Goal: Transaction & Acquisition: Download file/media

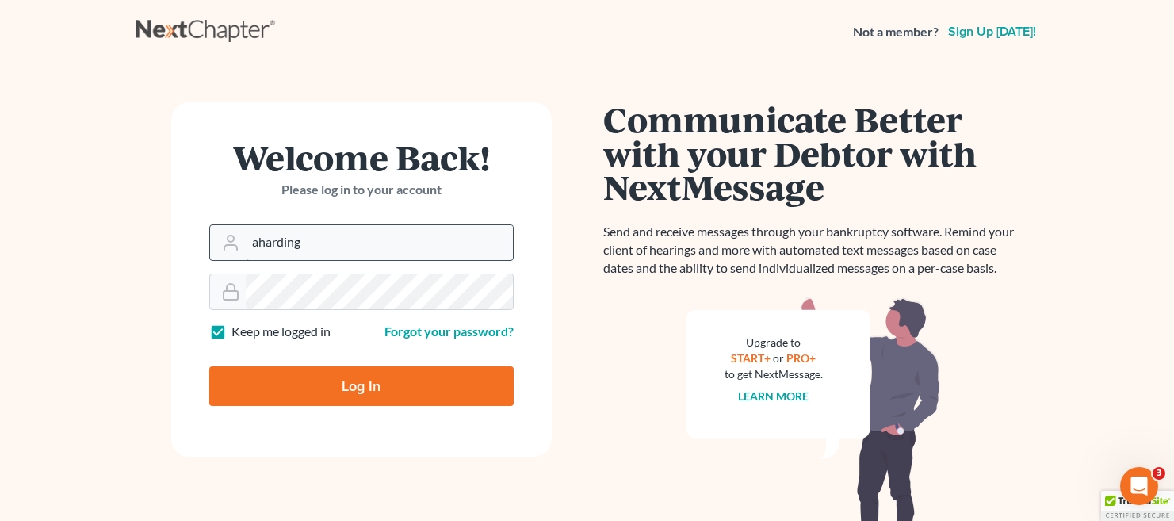
type input "[EMAIL_ADDRESS][DOMAIN_NAME]"
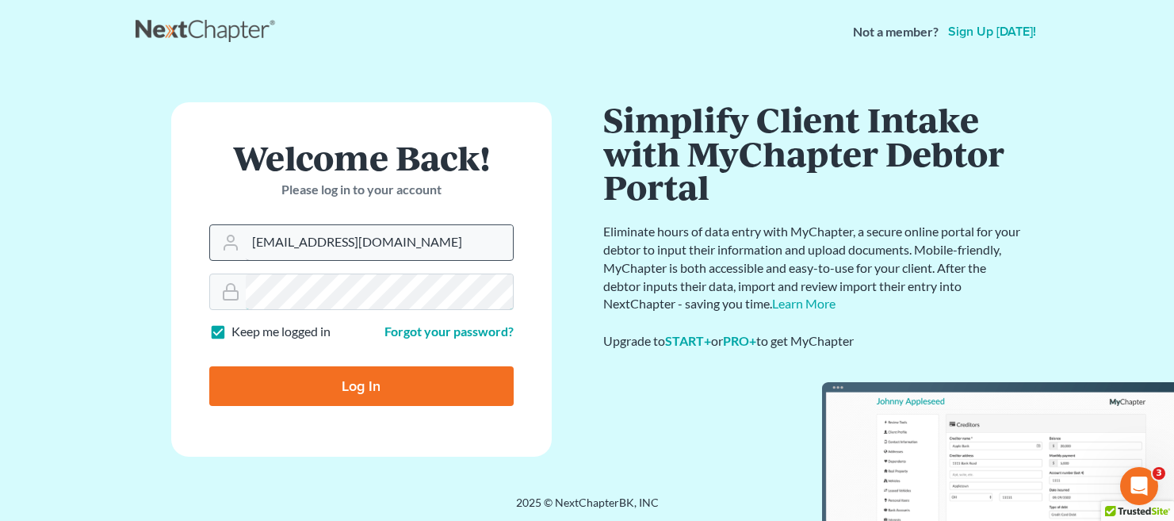
click at [209, 366] on input "Log In" at bounding box center [361, 386] width 304 height 40
type input "Thinking..."
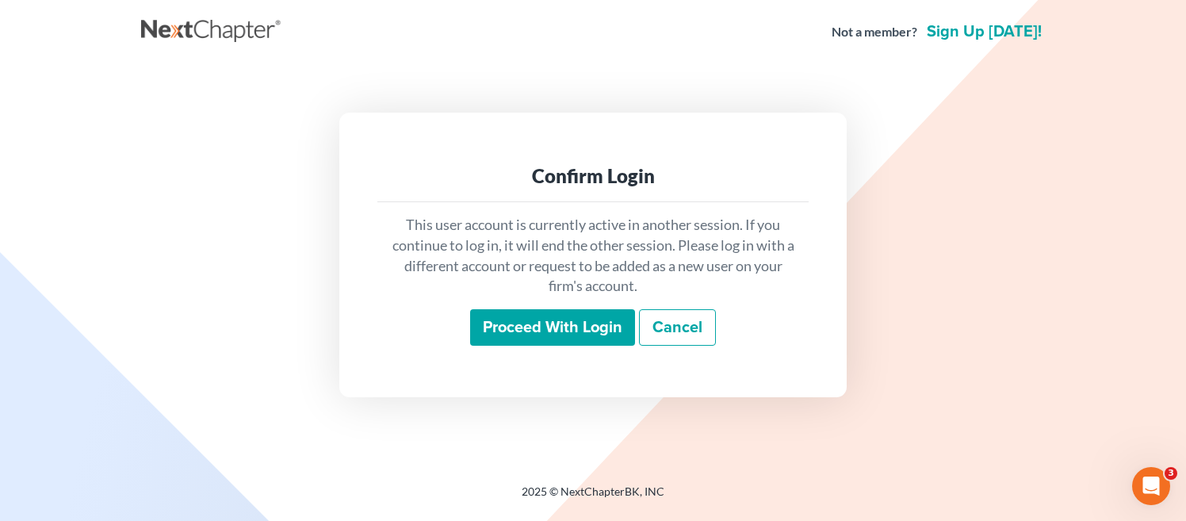
click at [556, 338] on input "Proceed with login" at bounding box center [552, 327] width 165 height 36
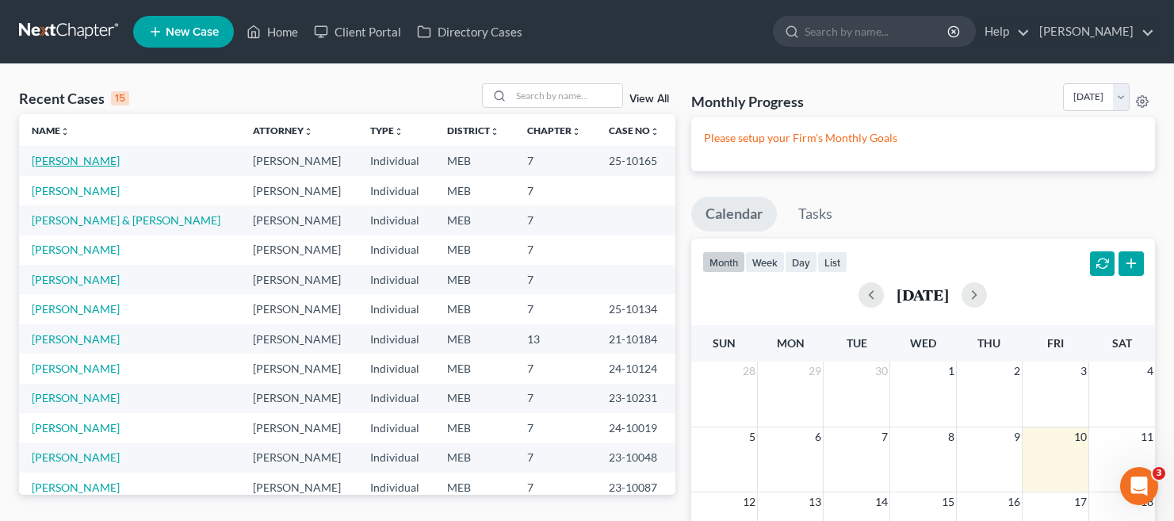
click at [68, 162] on link "[PERSON_NAME]" at bounding box center [76, 160] width 88 height 13
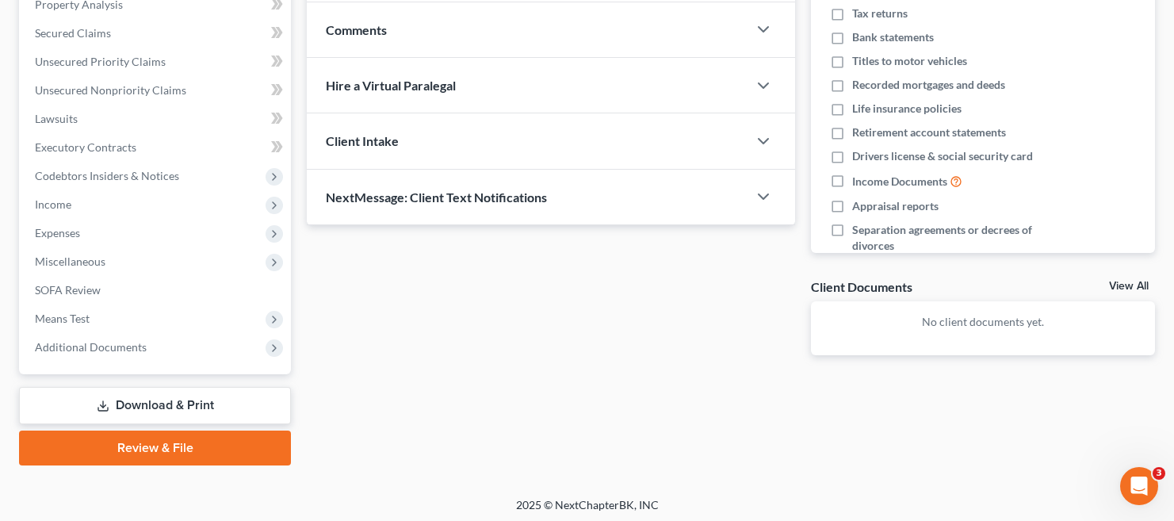
scroll to position [322, 0]
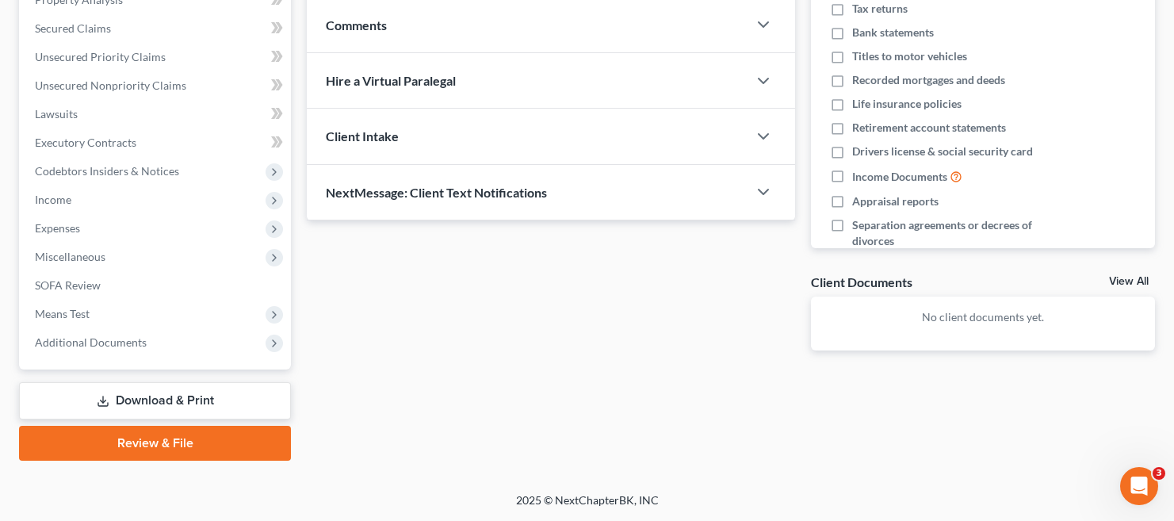
click at [159, 404] on link "Download & Print" at bounding box center [155, 400] width 272 height 37
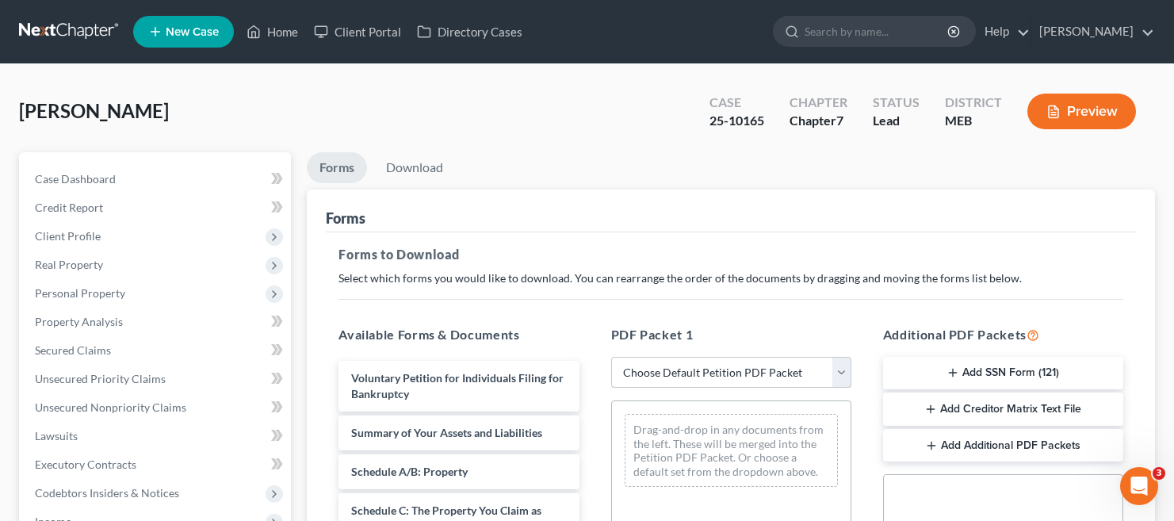
click at [659, 372] on select "Choose Default Petition PDF Packet Complete Bankruptcy Petition (all forms and …" at bounding box center [731, 373] width 240 height 32
select select "2"
click at [611, 357] on select "Choose Default Petition PDF Packet Complete Bankruptcy Petition (all forms and …" at bounding box center [731, 373] width 240 height 32
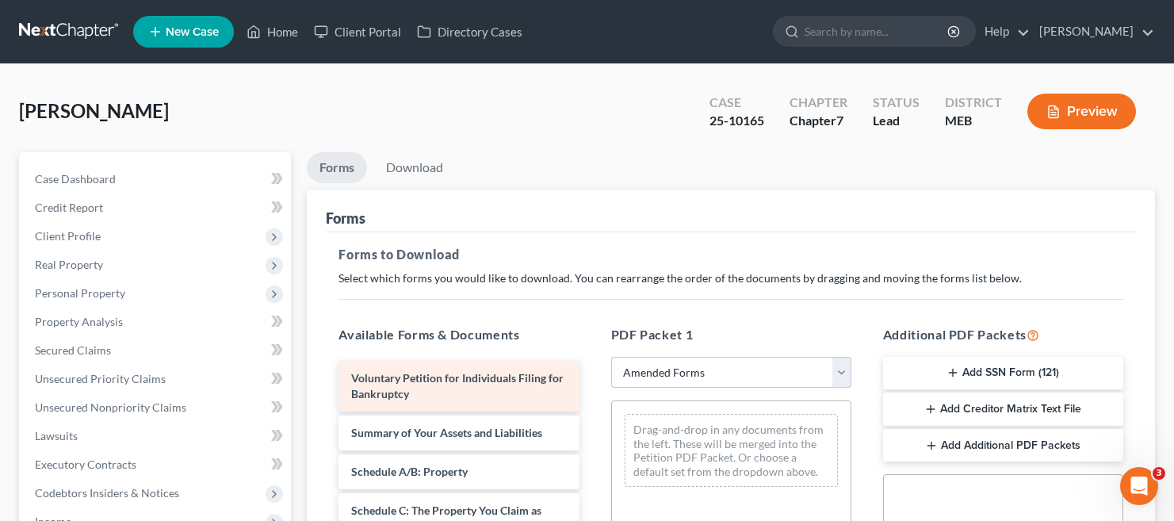
scroll to position [238, 0]
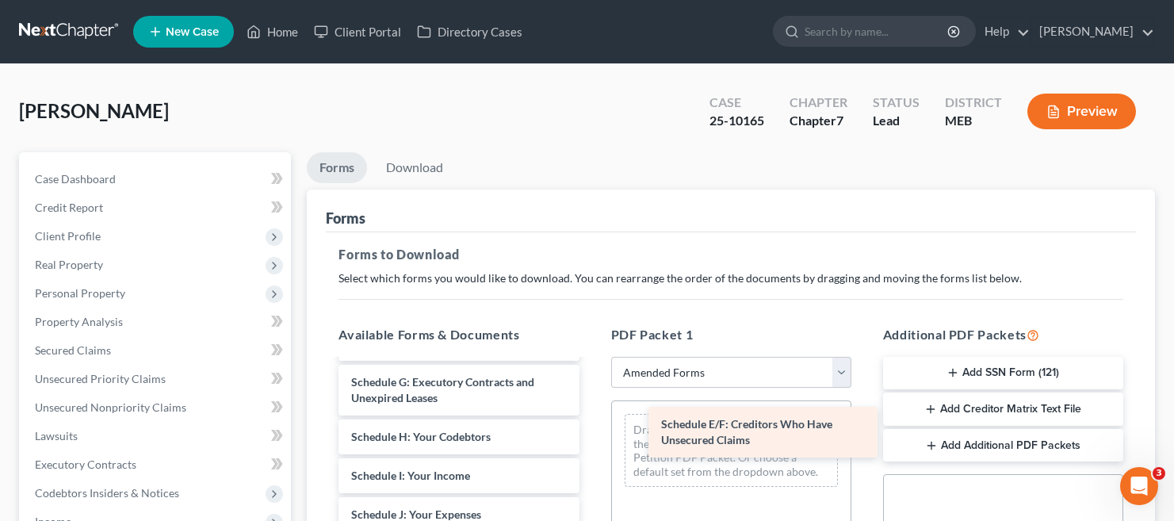
drag, startPoint x: 433, startPoint y: 390, endPoint x: 743, endPoint y: 432, distance: 312.8
click at [591, 432] on div "Schedule E/F: Creditors Who Have Unsecured Claims Voluntary Petition for Indivi…" at bounding box center [459, 530] width 266 height 815
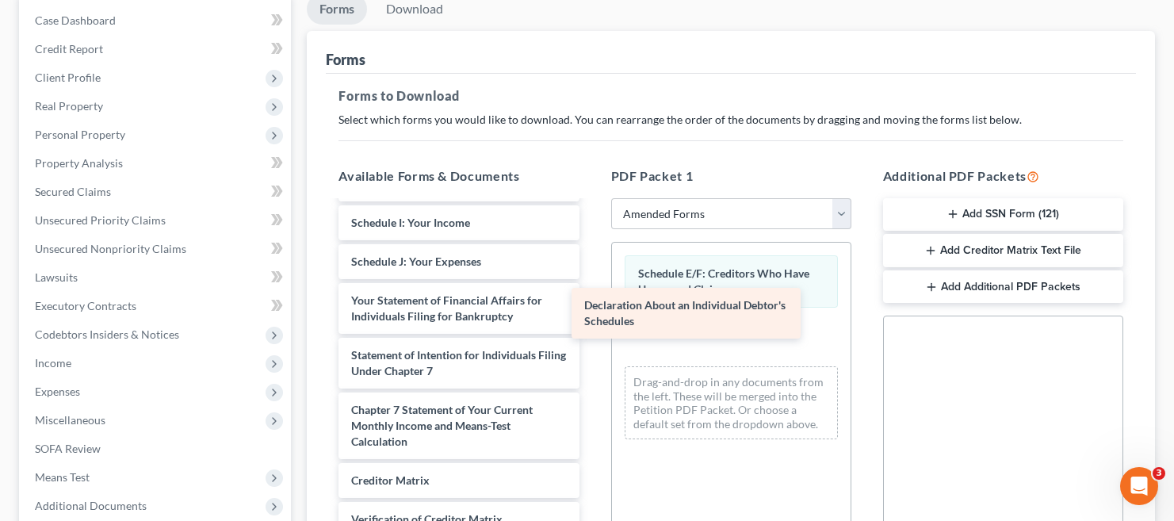
scroll to position [332, 0]
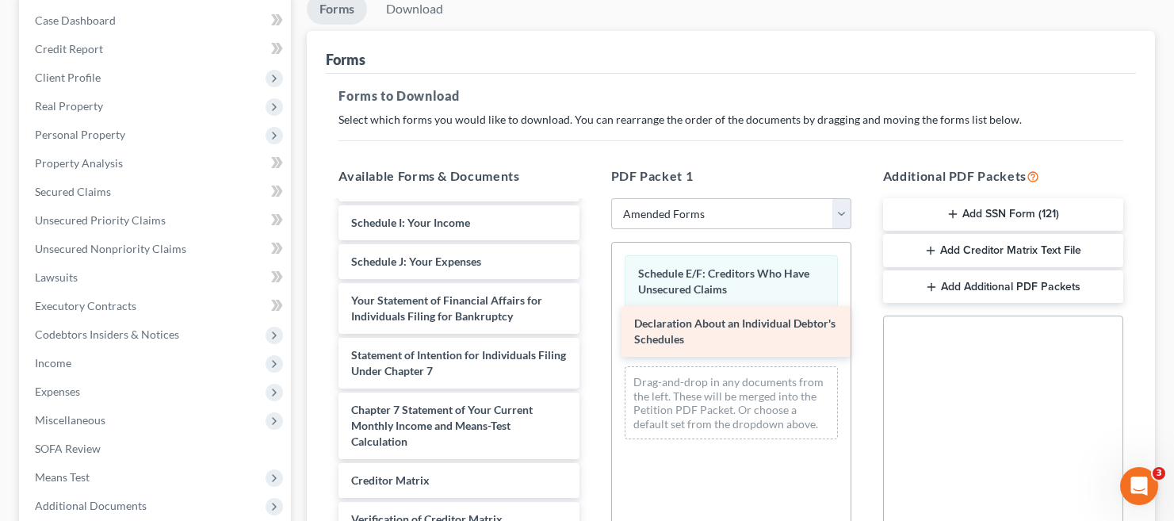
drag, startPoint x: 408, startPoint y: 259, endPoint x: 692, endPoint y: 338, distance: 294.5
click at [591, 338] on div "Declaration About an Individual Debtor's Schedules Voluntary Petition for Indiv…" at bounding box center [459, 250] width 266 height 760
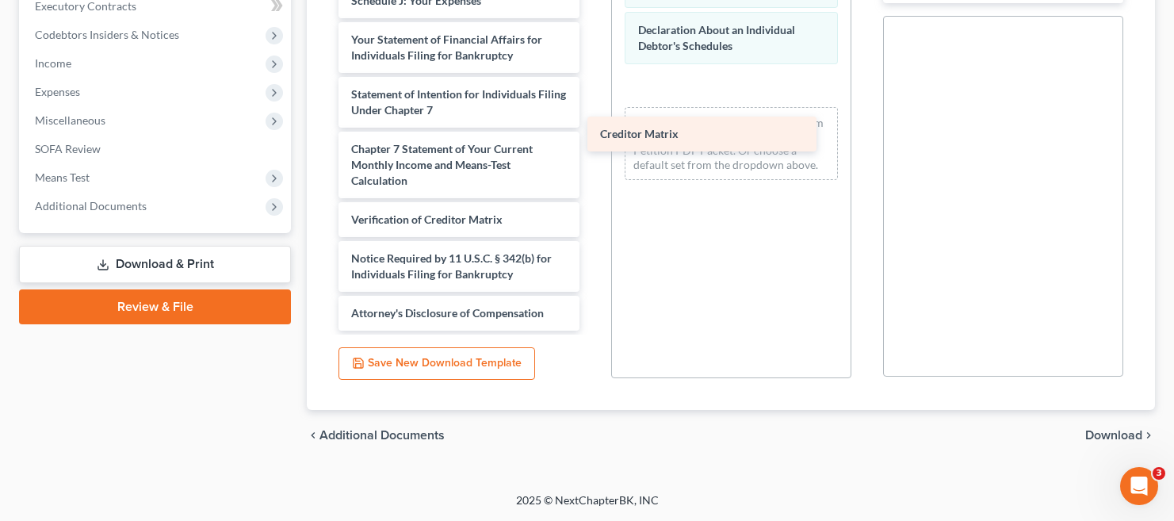
scroll to position [293, 0]
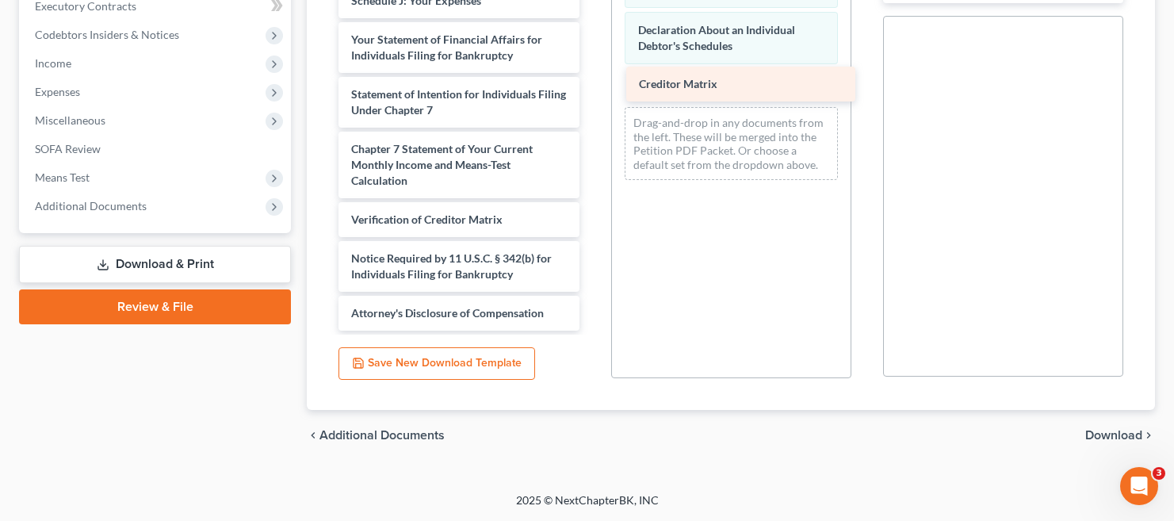
drag, startPoint x: 373, startPoint y: 179, endPoint x: 658, endPoint y: 78, distance: 301.9
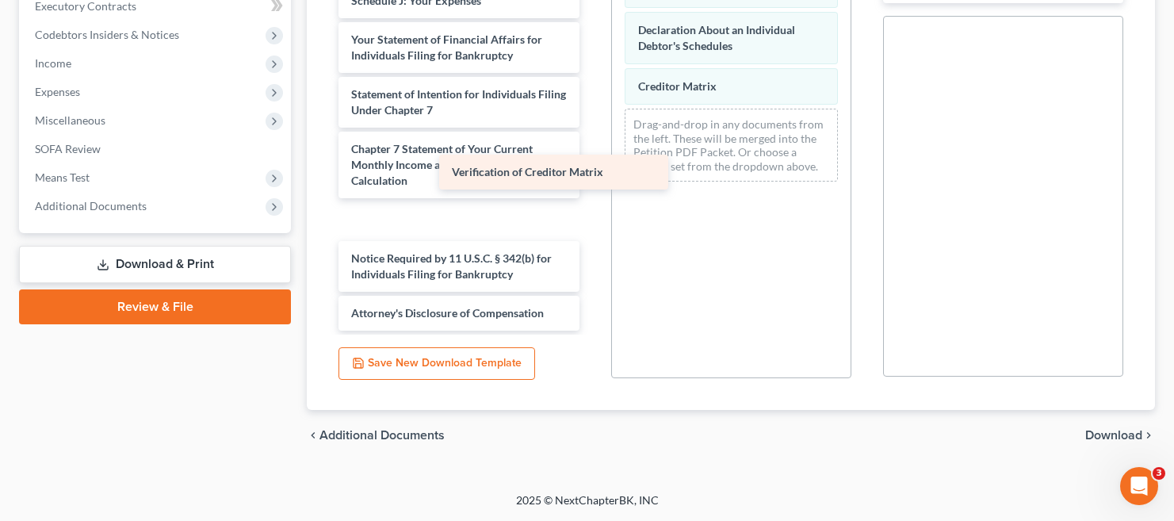
scroll to position [255, 0]
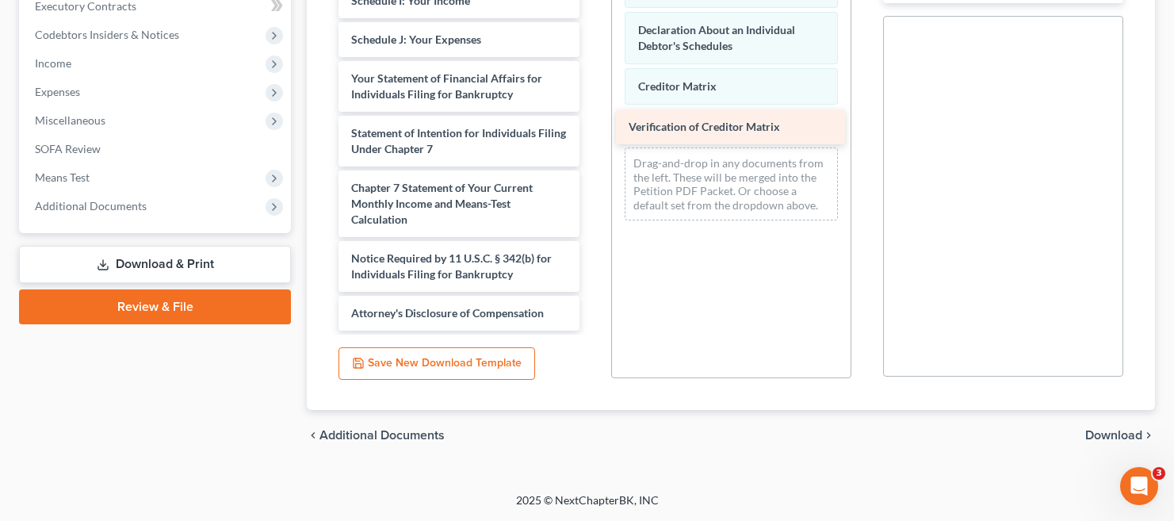
drag, startPoint x: 419, startPoint y: 220, endPoint x: 697, endPoint y: 128, distance: 292.6
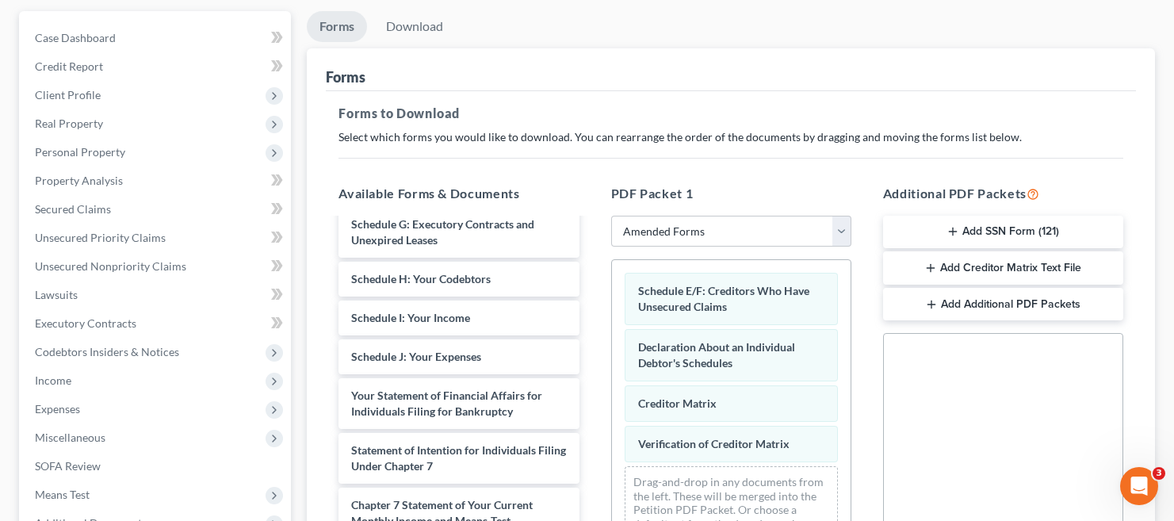
scroll to position [0, 0]
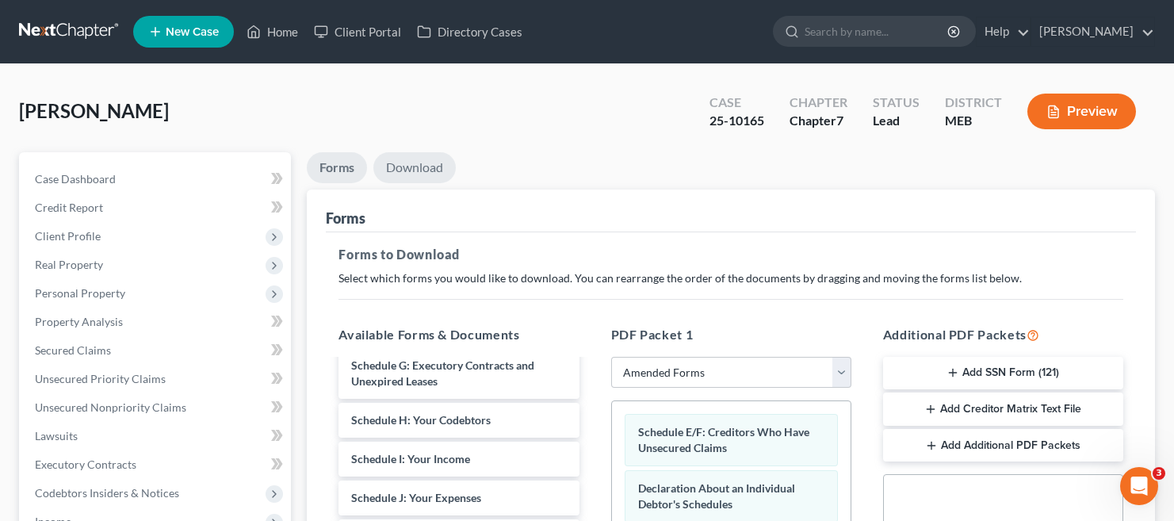
click at [405, 169] on link "Download" at bounding box center [414, 167] width 82 height 31
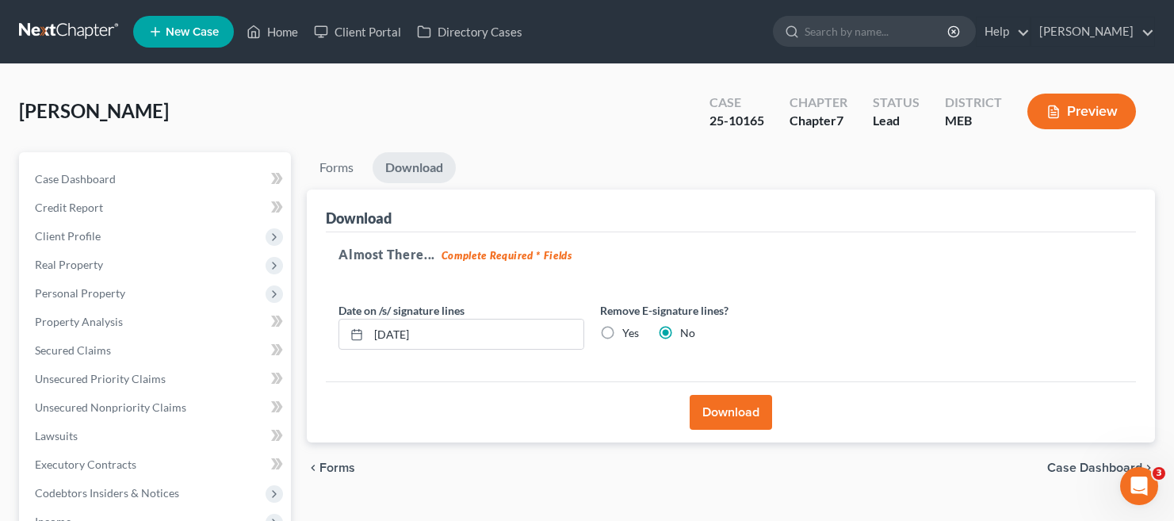
click at [718, 406] on button "Download" at bounding box center [731, 412] width 82 height 35
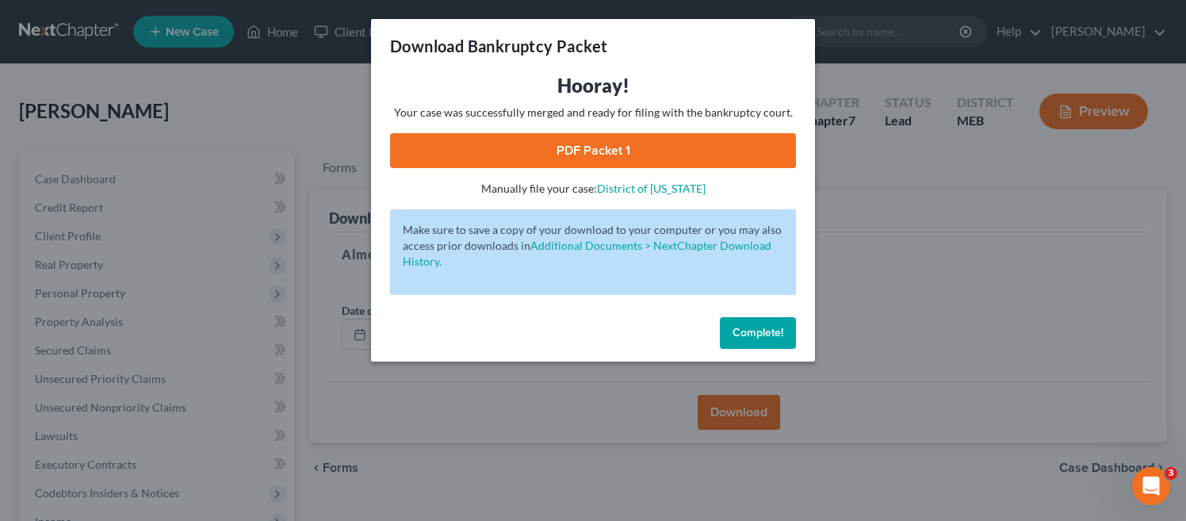
click at [639, 156] on link "PDF Packet 1" at bounding box center [593, 150] width 406 height 35
click at [768, 341] on button "Complete!" at bounding box center [758, 333] width 76 height 32
